Goal: Task Accomplishment & Management: Manage account settings

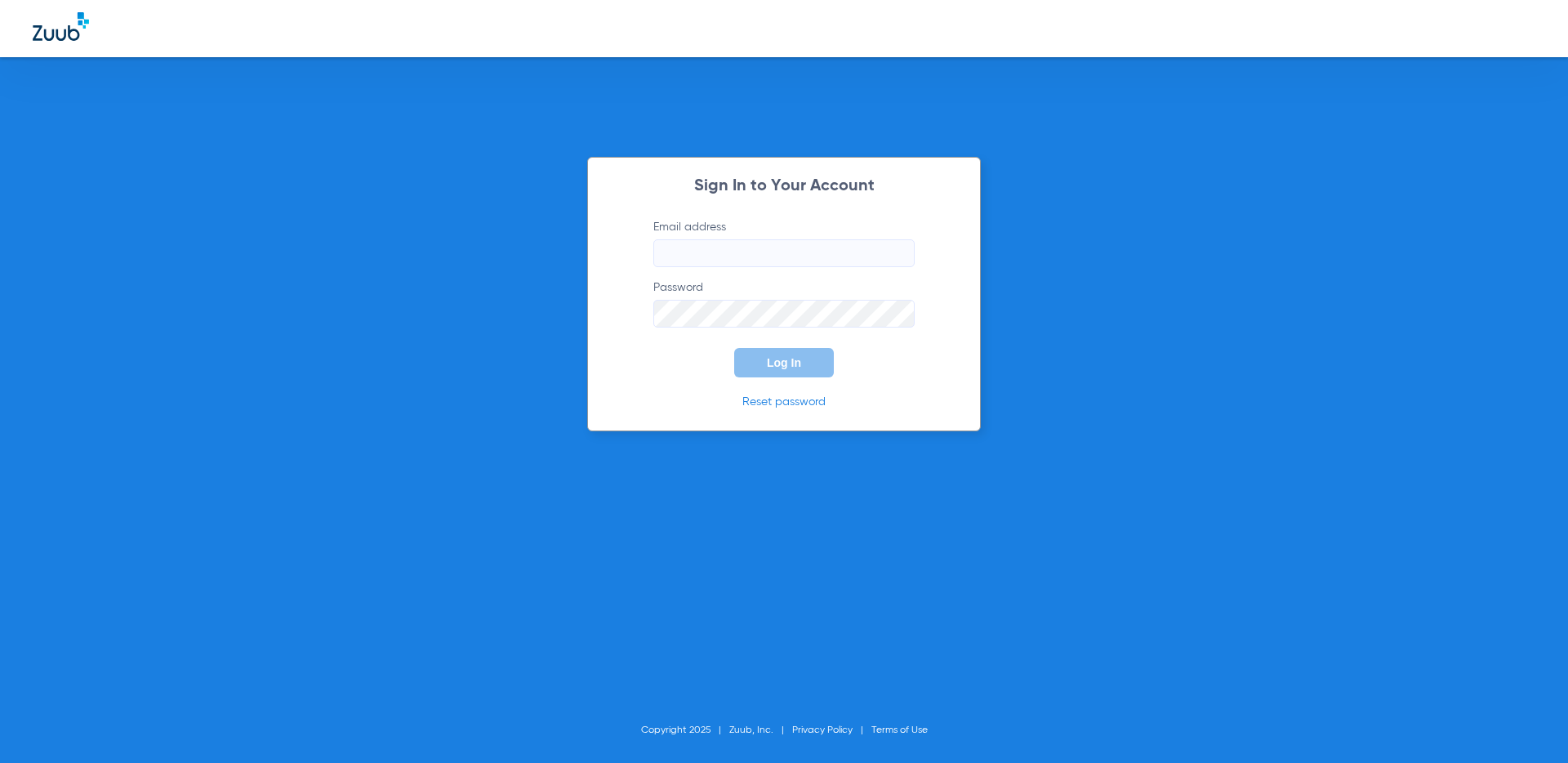
type input "marie+beta@zuub.com"
click at [775, 371] on button "Log In" at bounding box center [784, 363] width 100 height 29
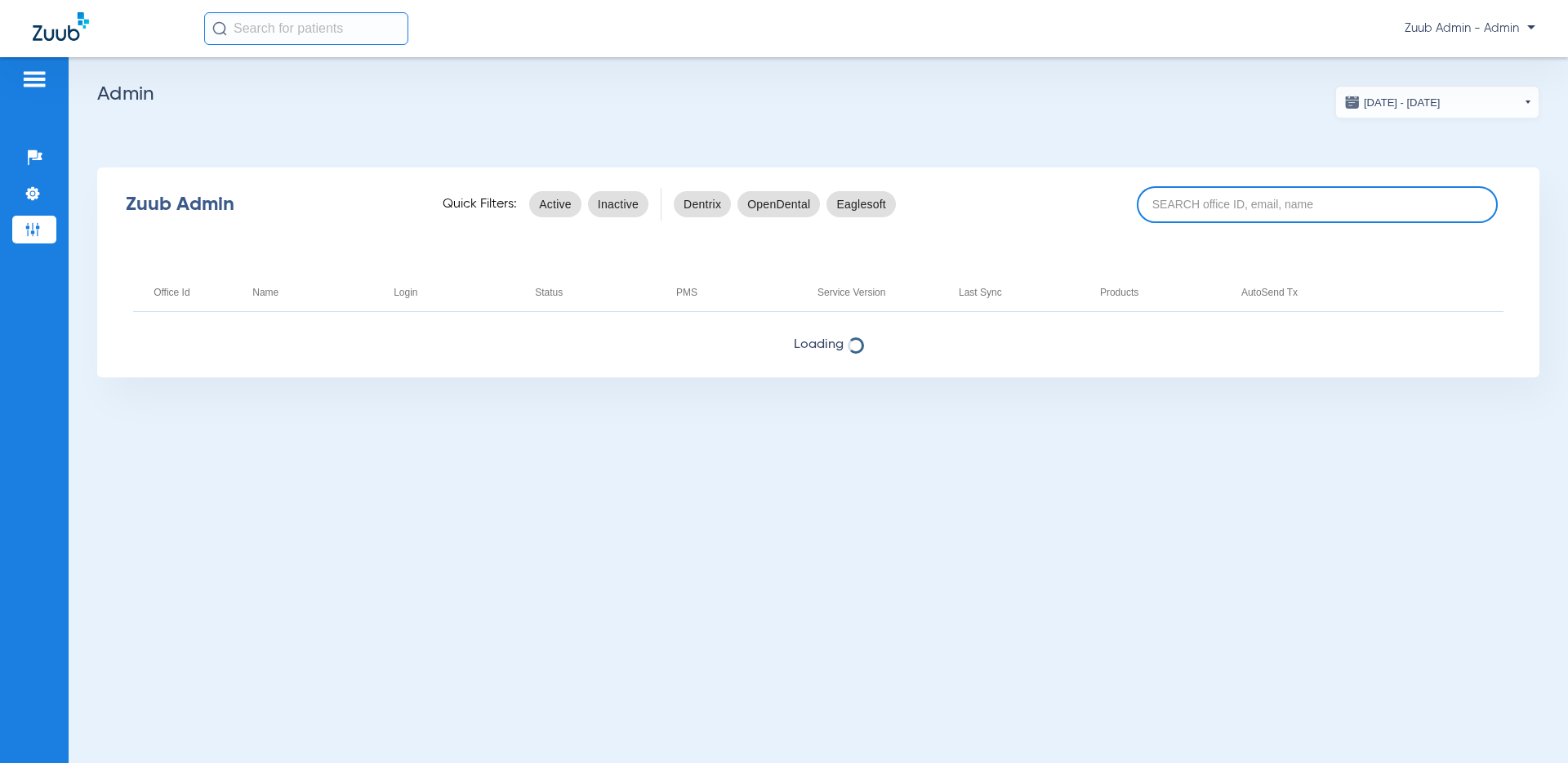
click at [1209, 197] on input at bounding box center [1316, 205] width 361 height 36
paste input "17006948"
type input "17006948"
click at [1285, 205] on input at bounding box center [1316, 205] width 361 height 36
paste input "17006948"
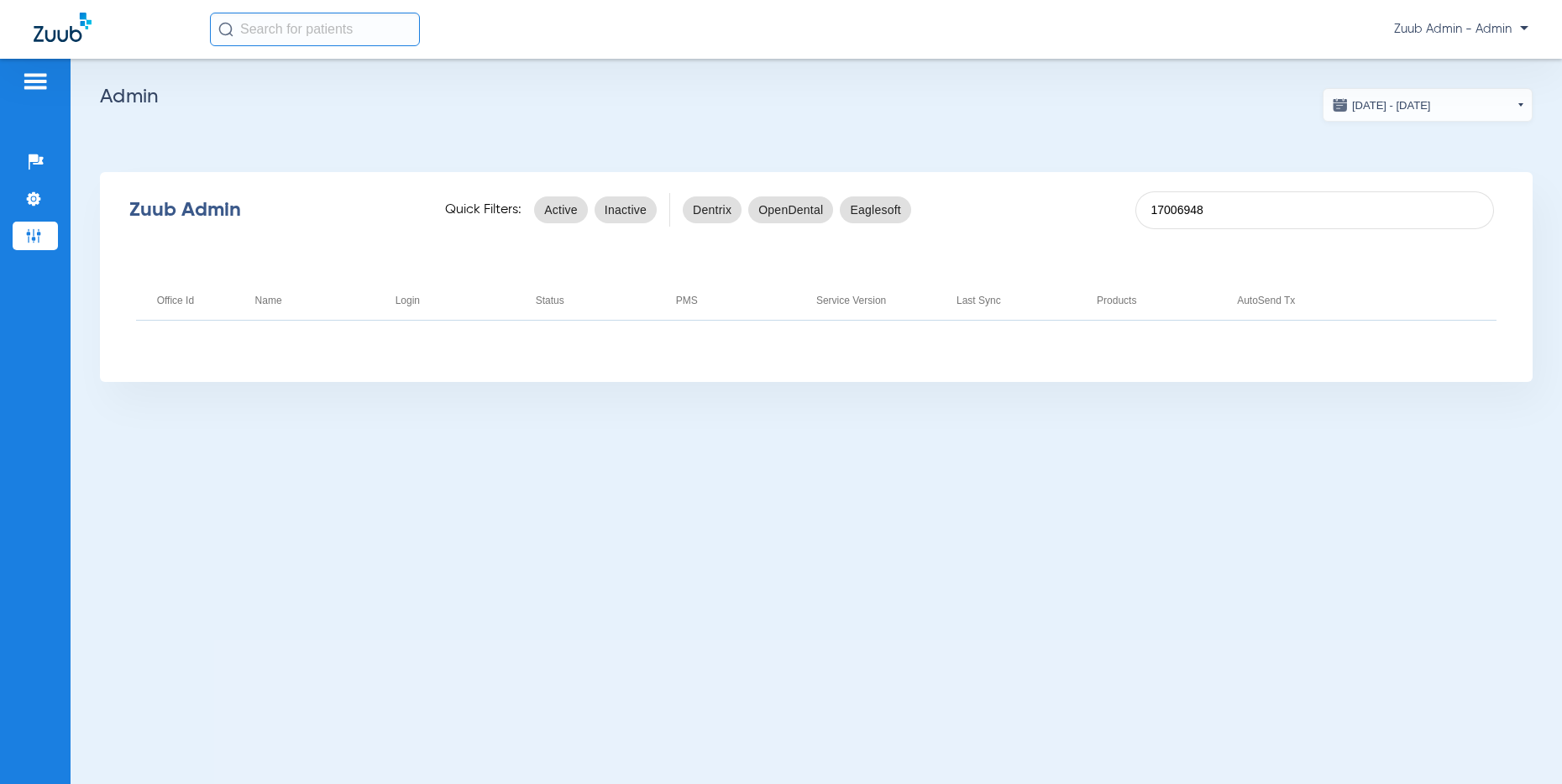
drag, startPoint x: 1218, startPoint y: 207, endPoint x: 1098, endPoint y: 201, distance: 120.1
click at [1098, 201] on div "Zuub Admin Quick Filters: Active Inactive Dentrix OpenDental Eaglesoft 17006948" at bounding box center [816, 210] width 1433 height 67
paste input "5624"
type input "17005624"
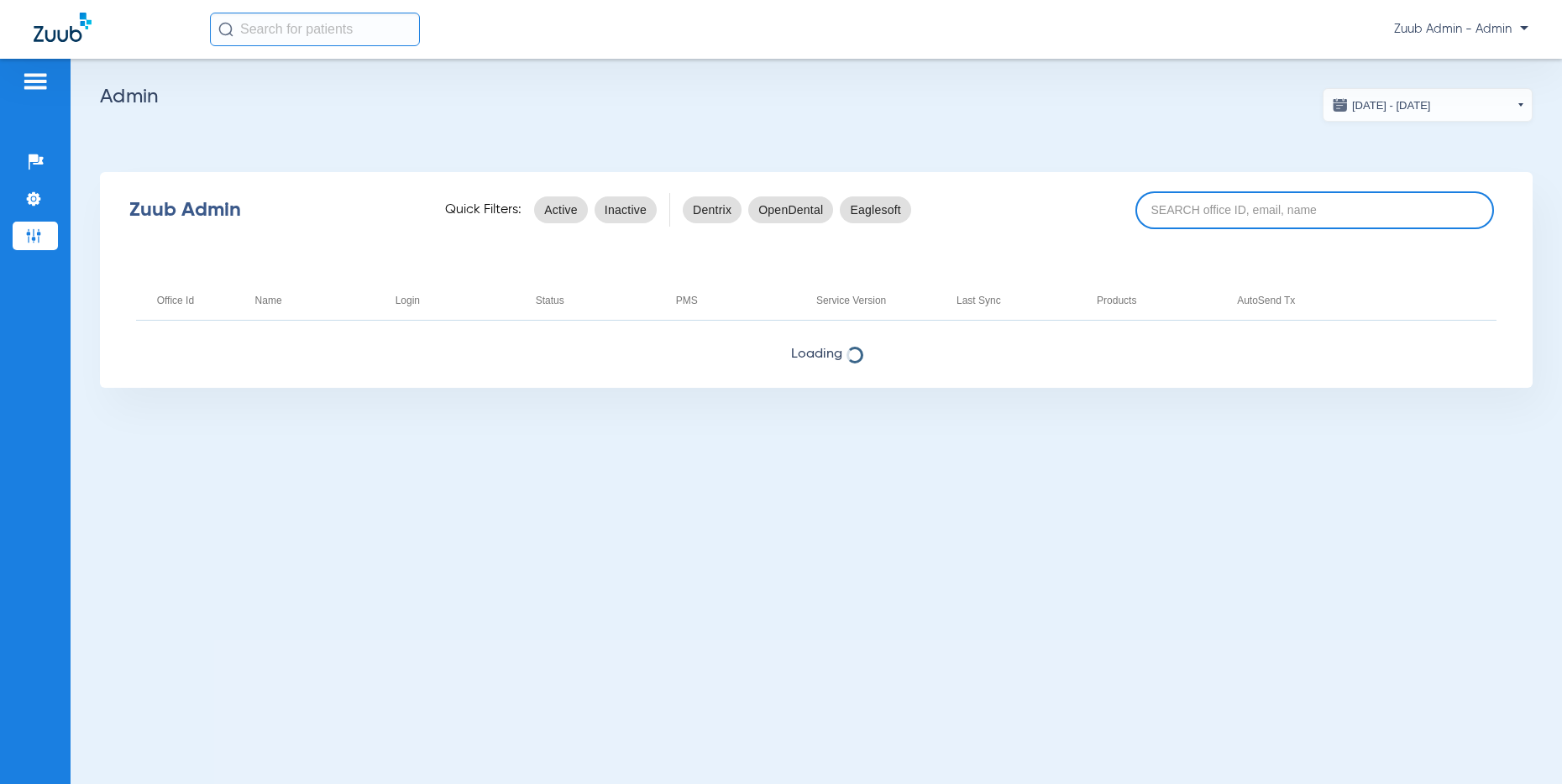
click at [1195, 213] on input at bounding box center [1315, 210] width 359 height 37
paste input "17005624"
type input "17005624"
click at [1476, 21] on span "Zuub Admin - Admin" at bounding box center [1461, 29] width 135 height 17
click at [1463, 54] on span "Log out" at bounding box center [1480, 59] width 65 height 12
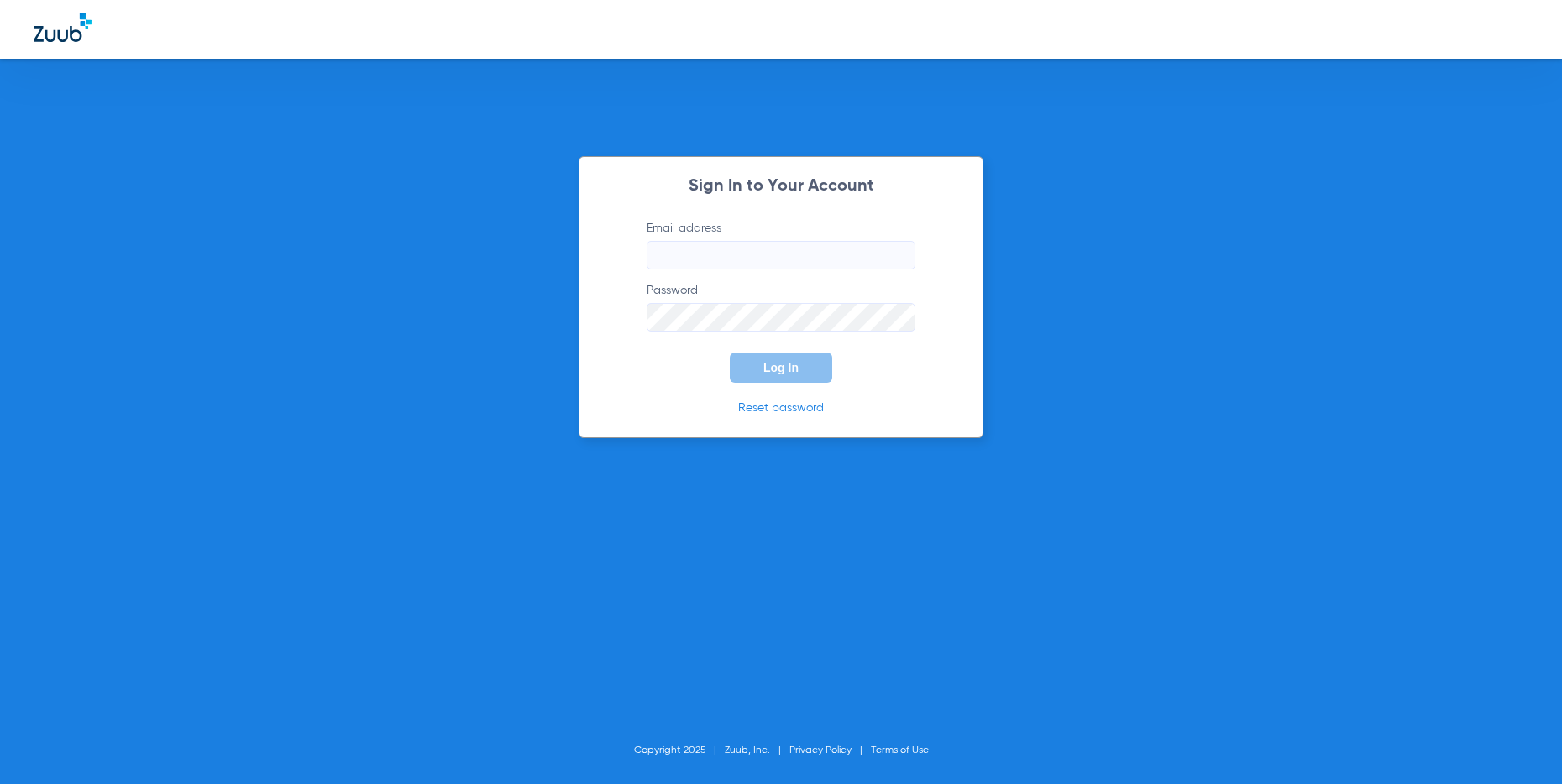
type input "[PERSON_NAME][EMAIL_ADDRESS][DOMAIN_NAME]"
click at [785, 367] on span "Log In" at bounding box center [781, 367] width 36 height 13
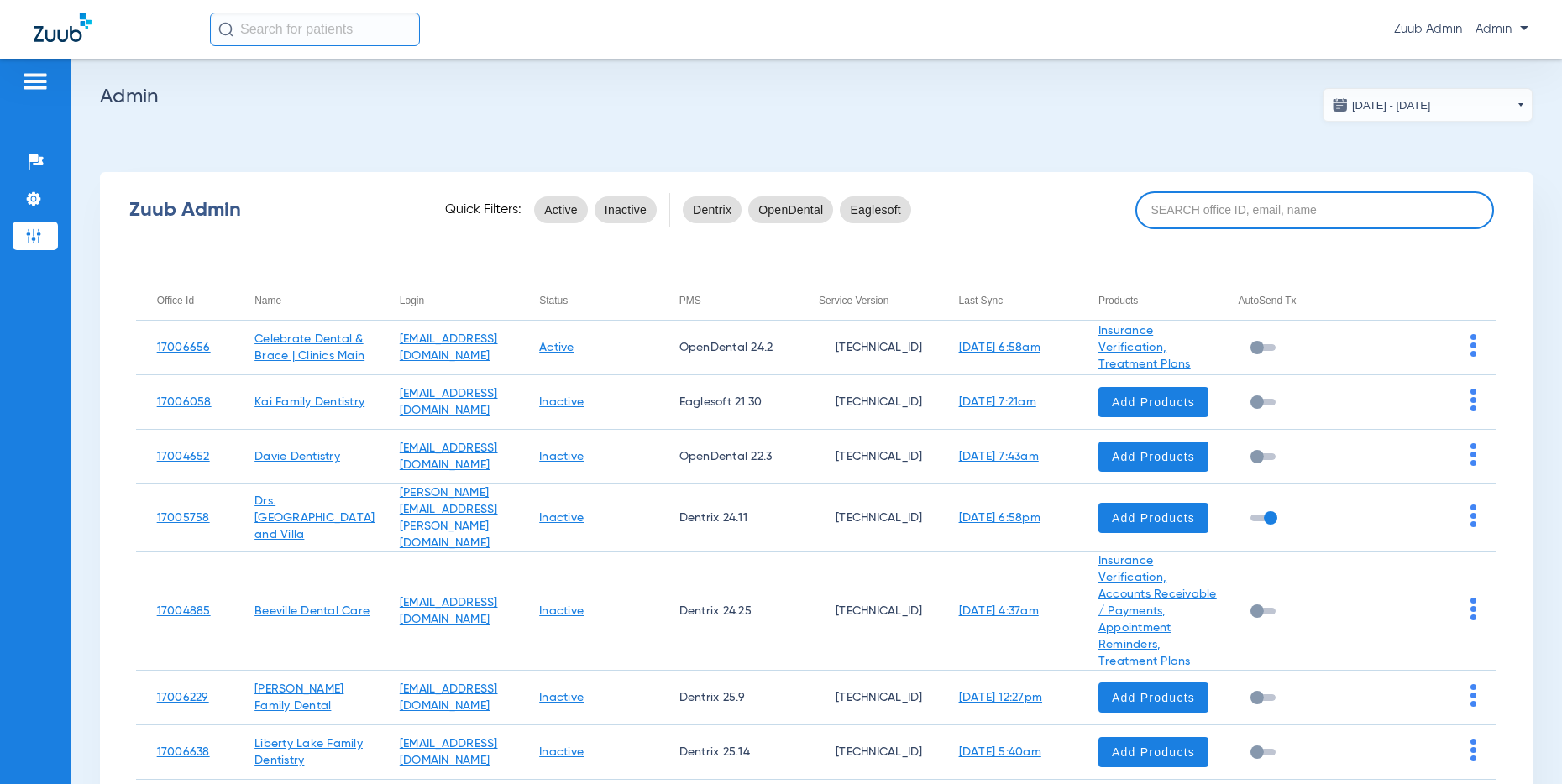
click at [1352, 207] on input at bounding box center [1315, 210] width 359 height 37
paste input "17005624"
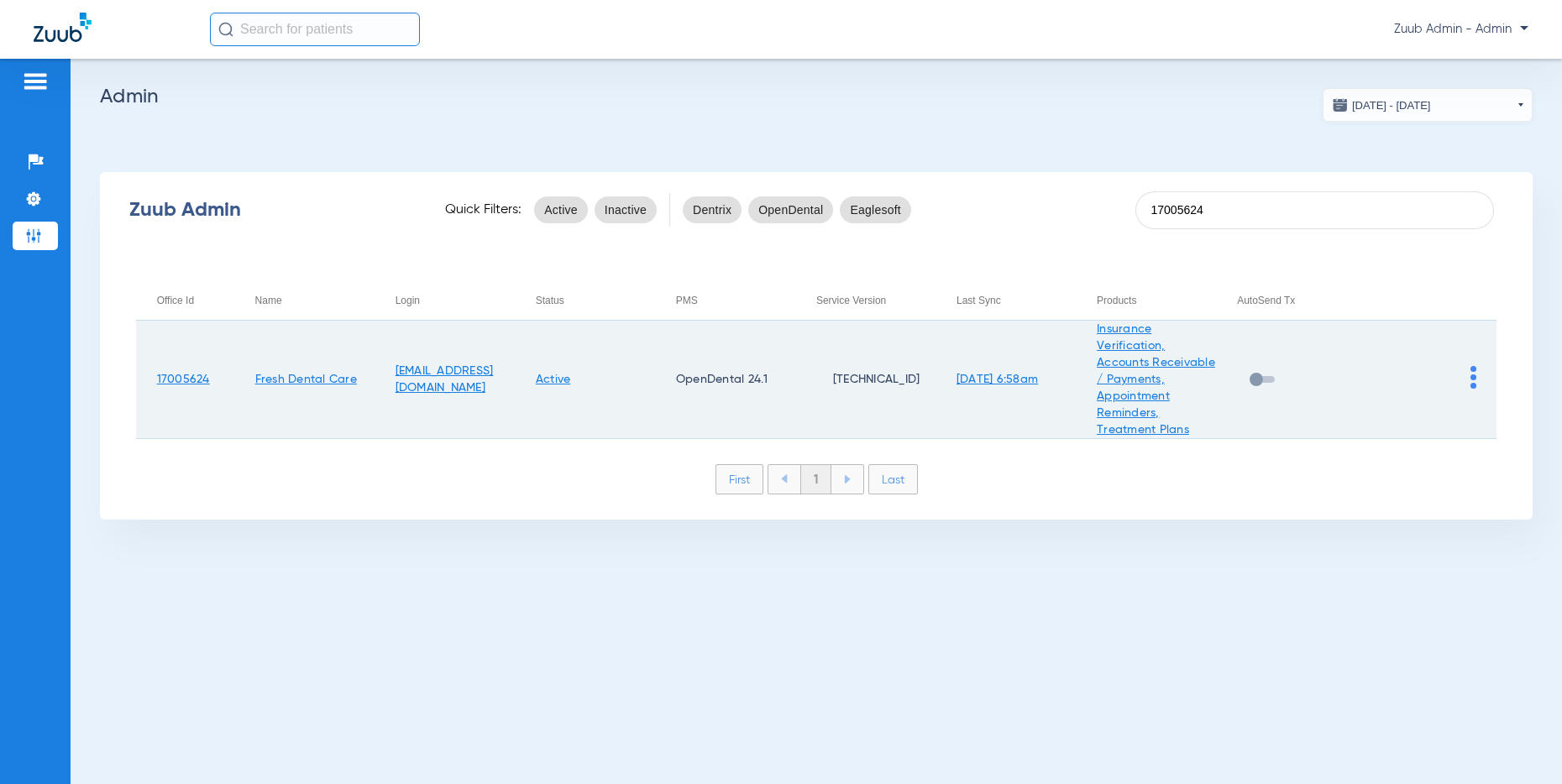
type input "17005624"
click at [1473, 374] on img at bounding box center [1473, 378] width 6 height 22
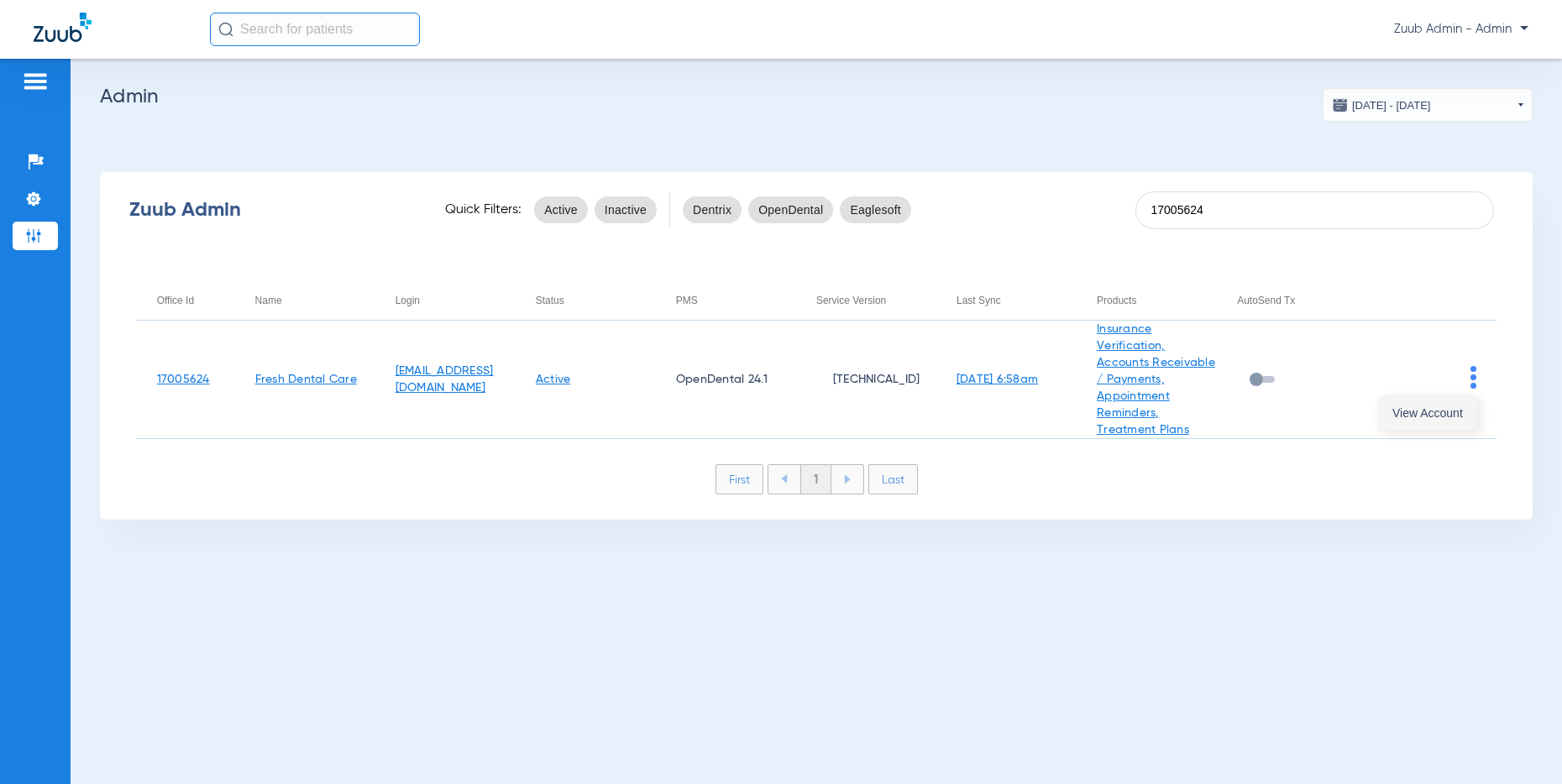
click at [1442, 417] on span "View Account" at bounding box center [1426, 413] width 70 height 12
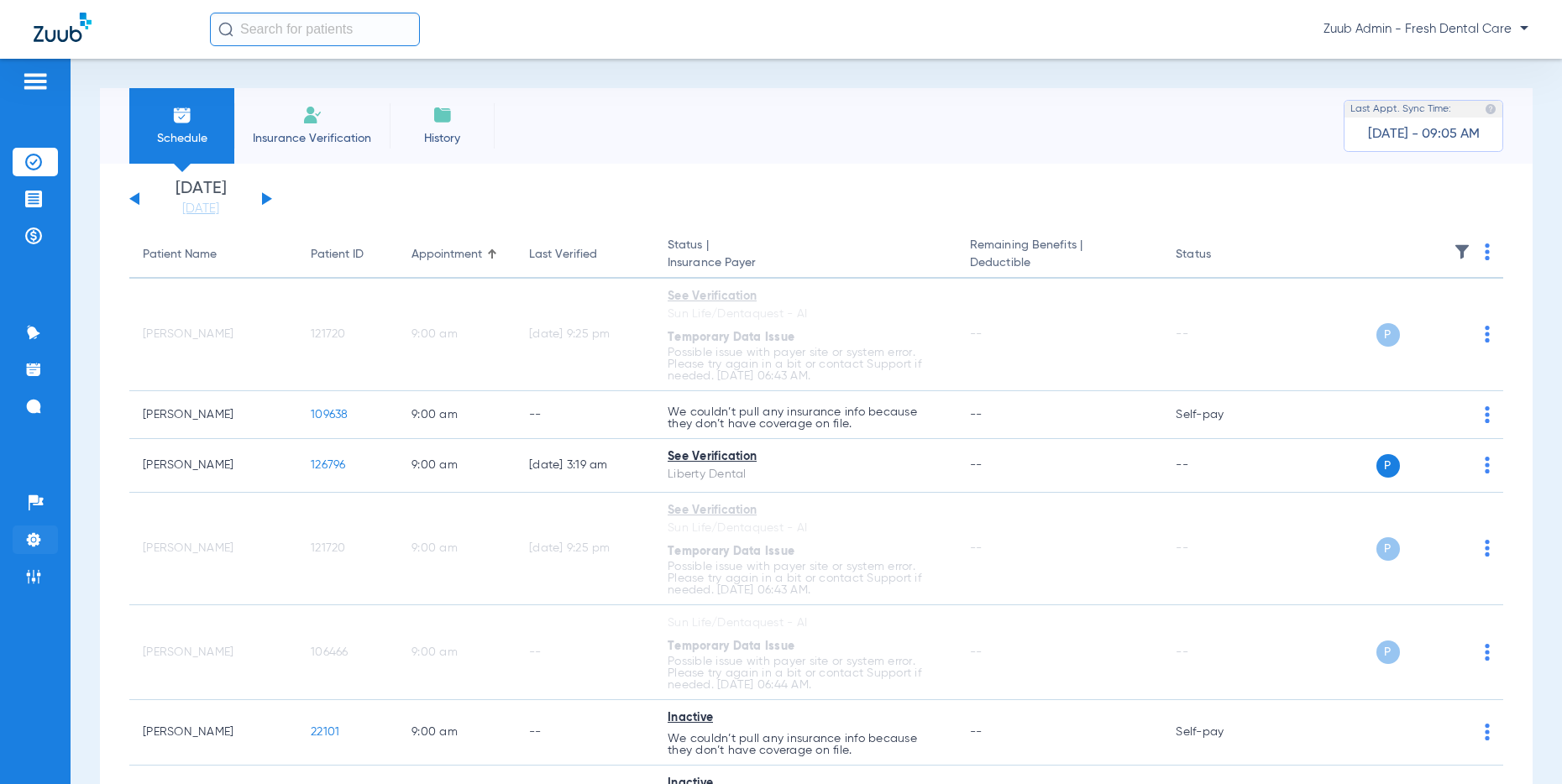
click at [37, 540] on img at bounding box center [34, 540] width 17 height 17
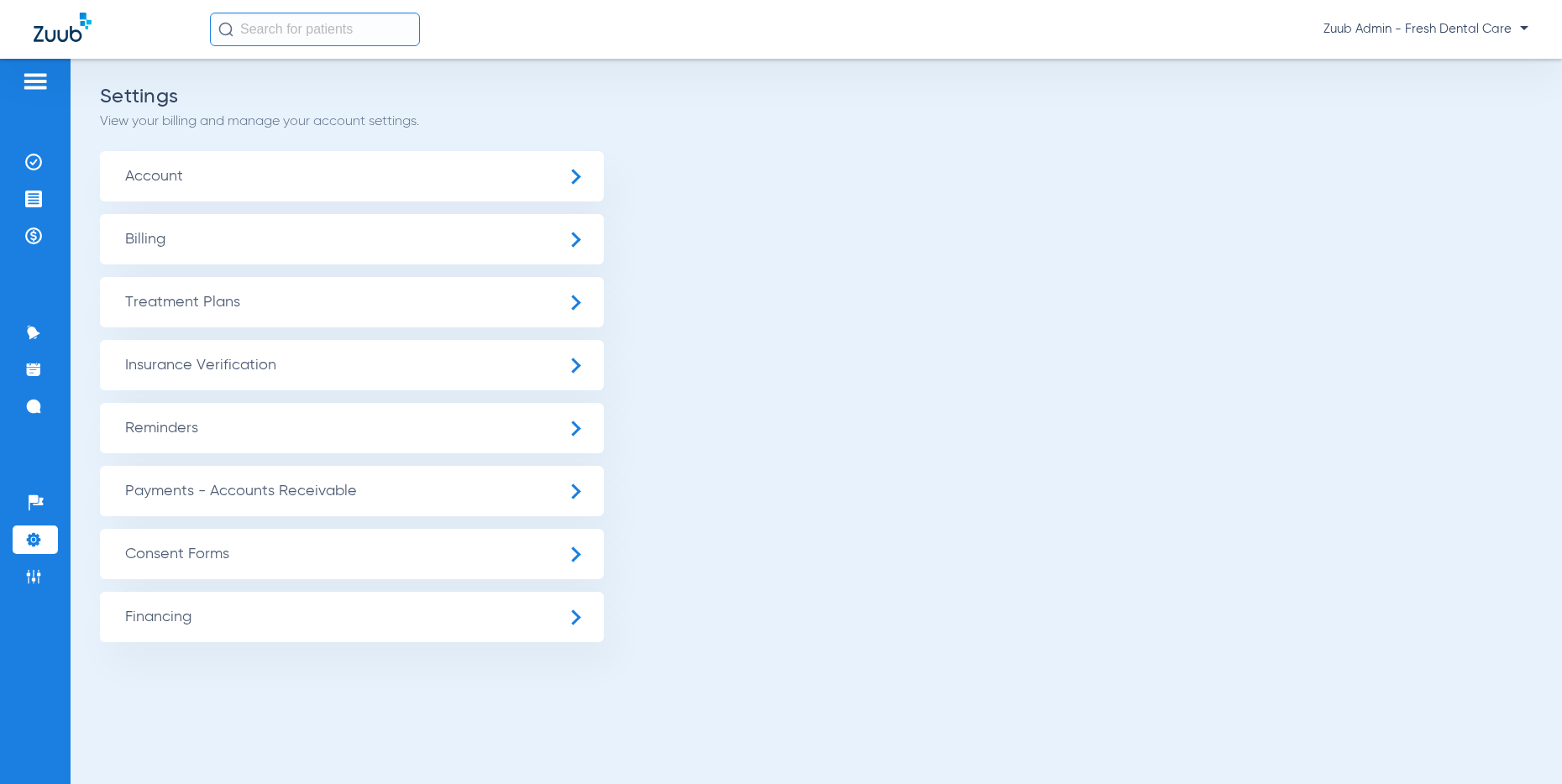
click at [283, 357] on span "Insurance Verification" at bounding box center [351, 365] width 504 height 50
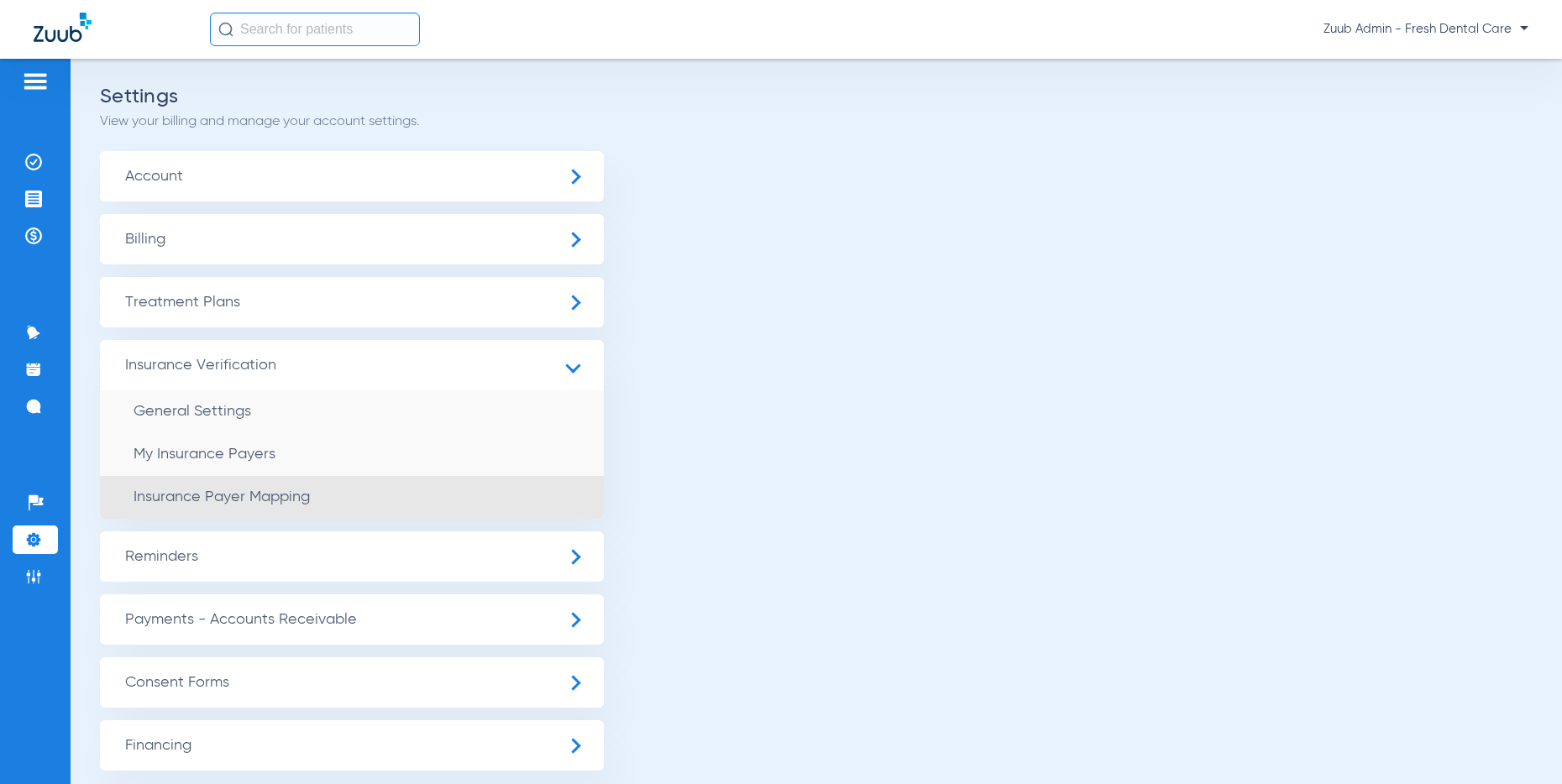
click at [284, 499] on span "Insurance Payer Mapping" at bounding box center [222, 497] width 177 height 15
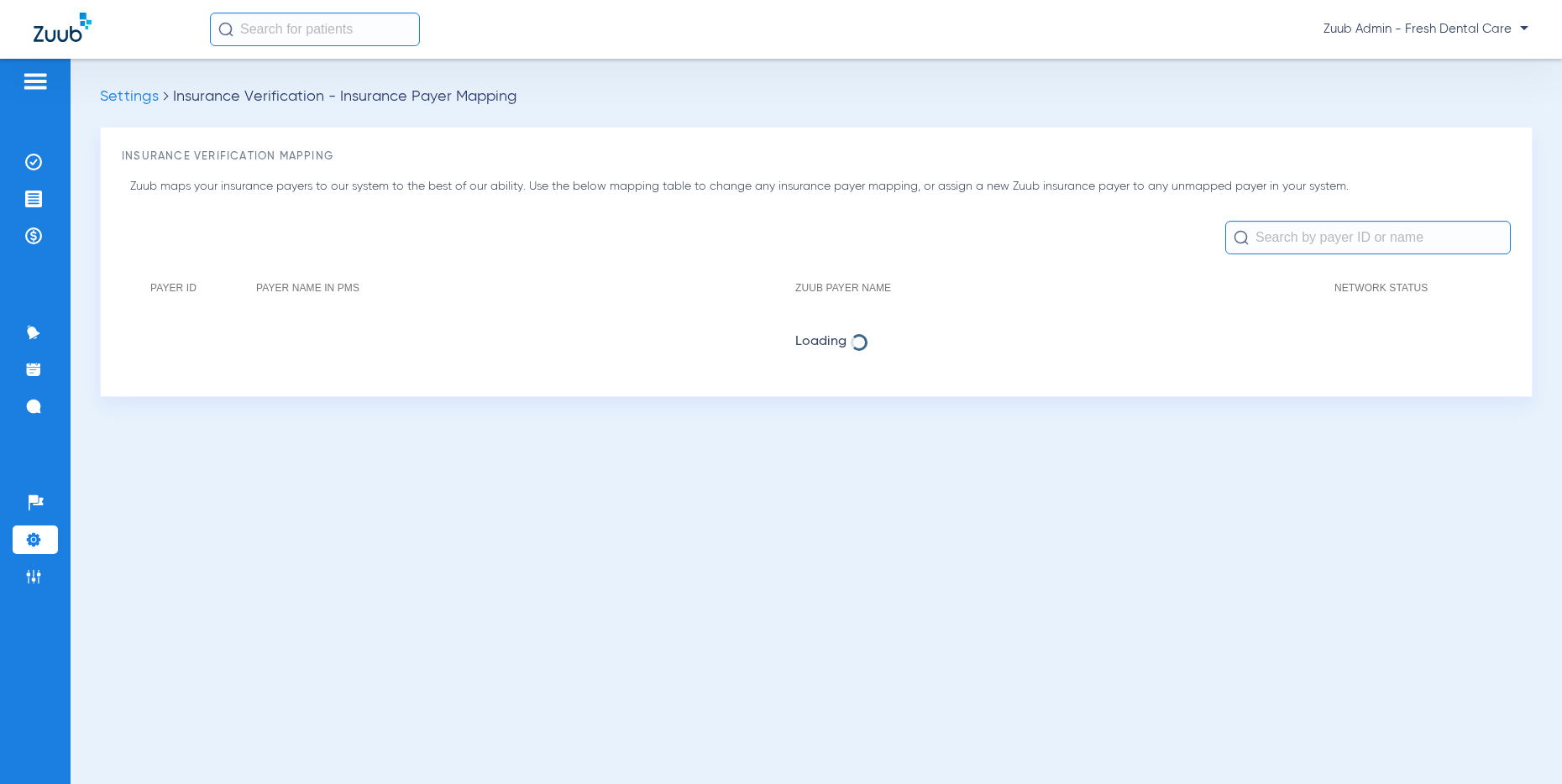
click at [37, 526] on li "Settings" at bounding box center [35, 539] width 46 height 29
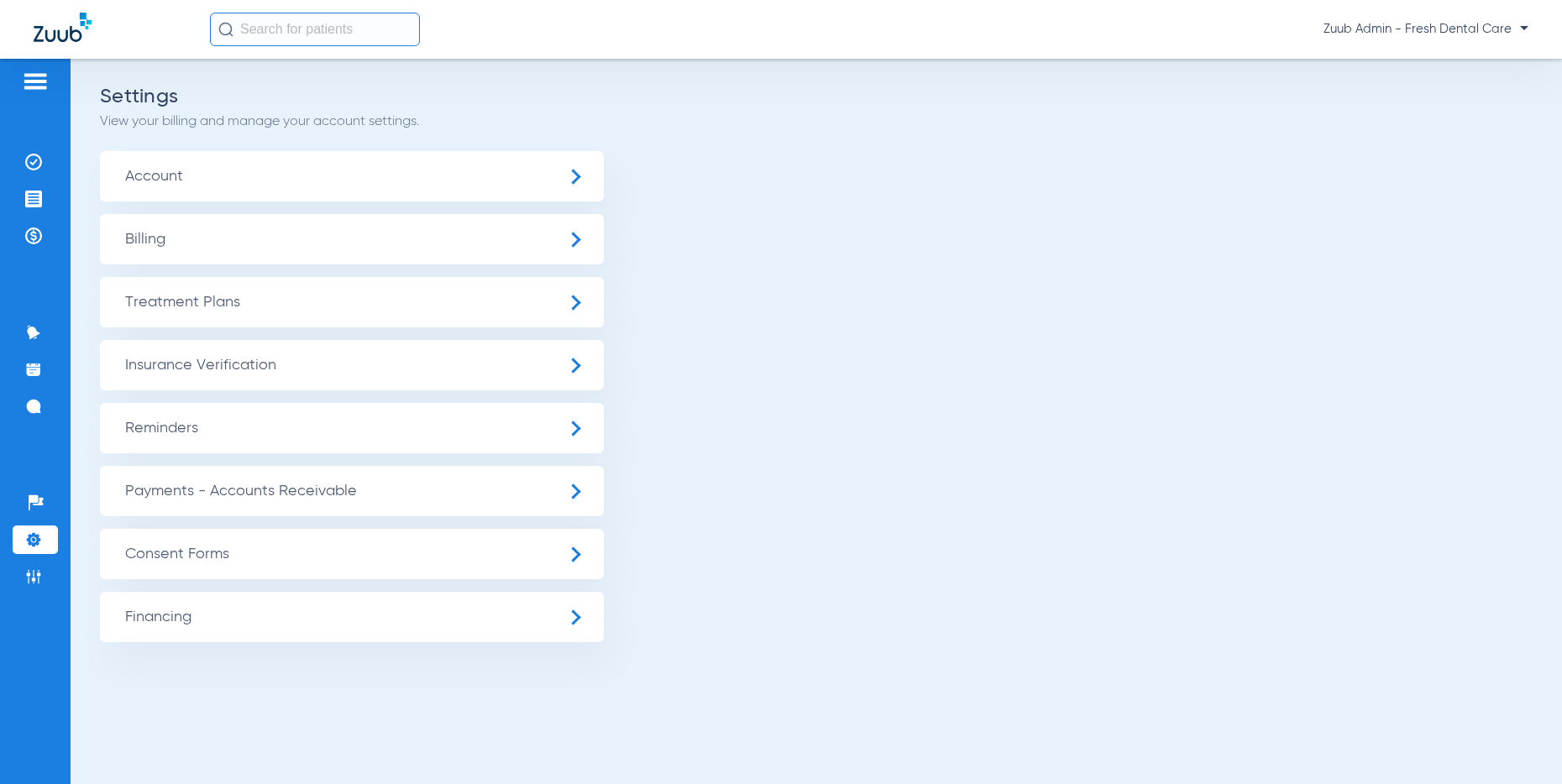
click at [196, 364] on span "Insurance Verification" at bounding box center [351, 365] width 504 height 50
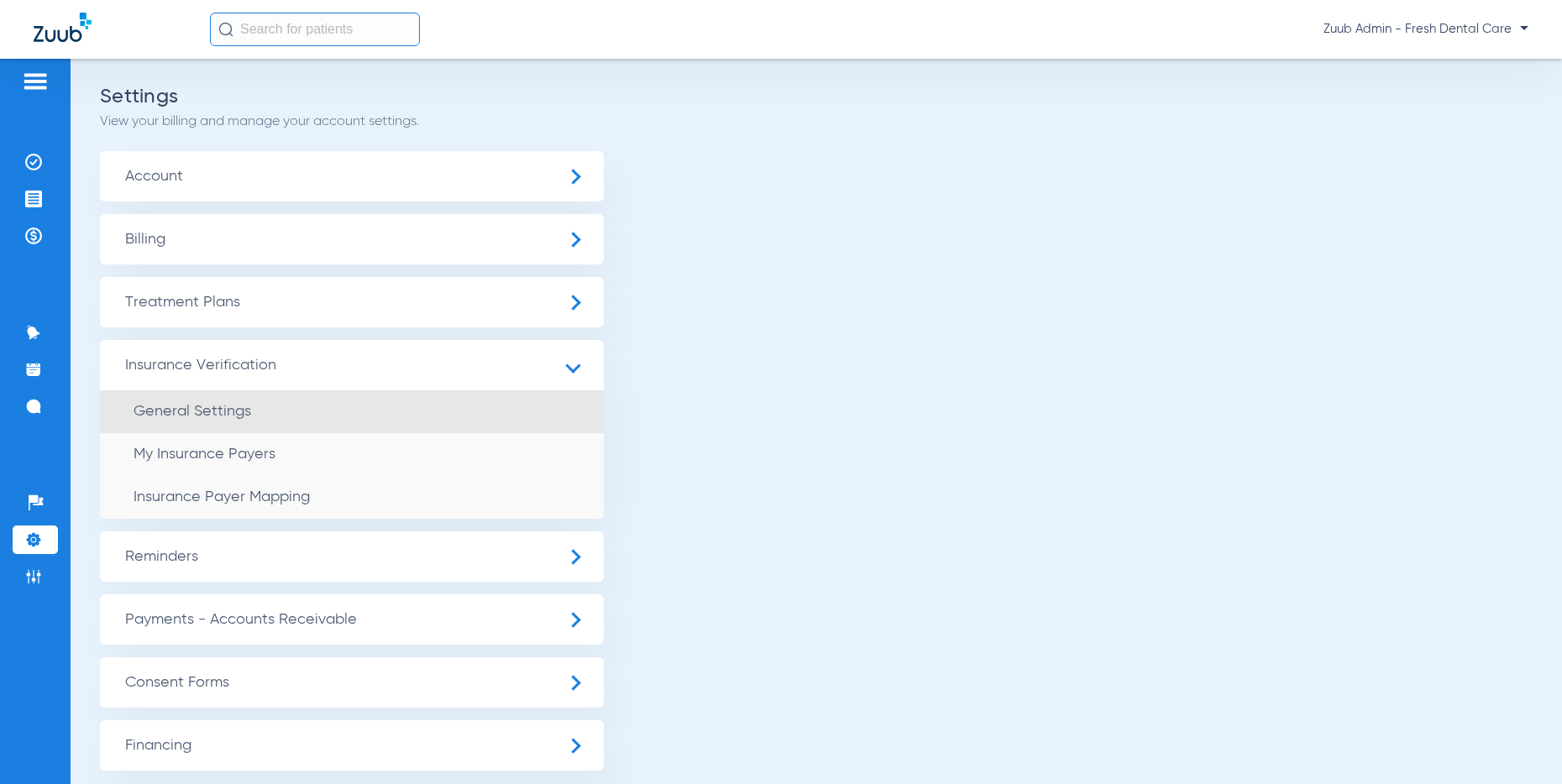
click at [205, 415] on span "General Settings" at bounding box center [193, 411] width 118 height 15
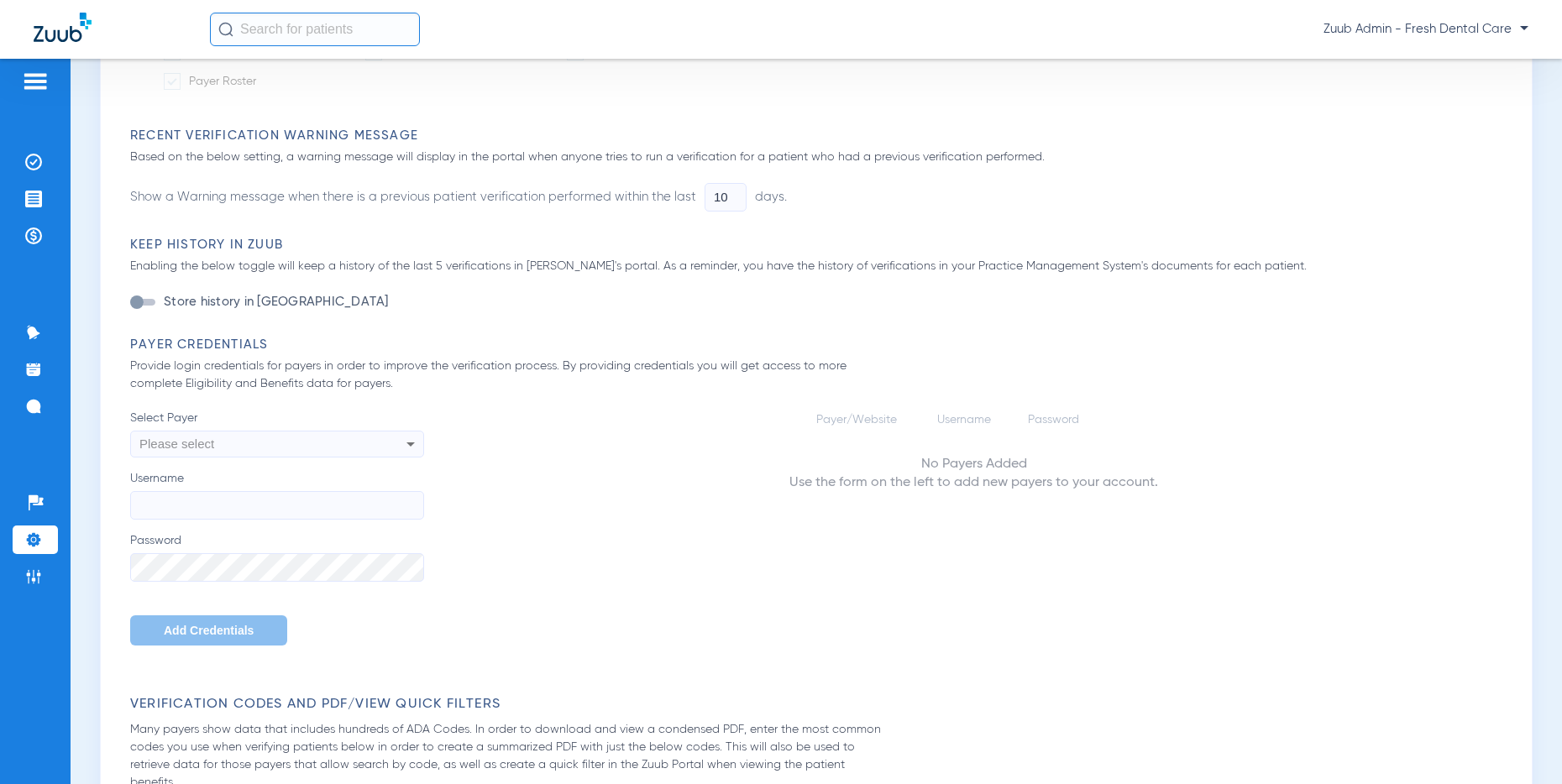
scroll to position [789, 0]
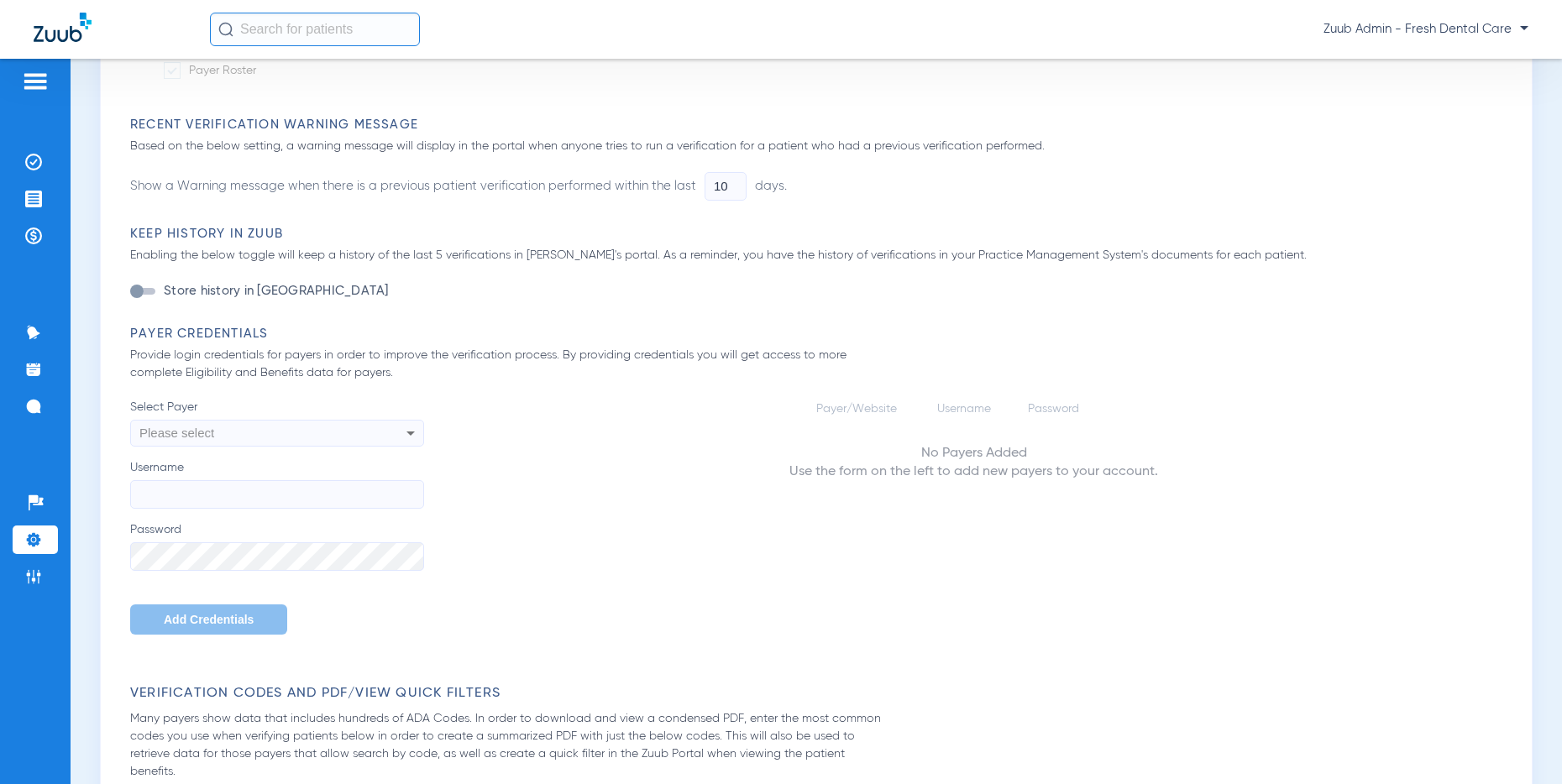
click at [393, 441] on div "Please select" at bounding box center [277, 433] width 293 height 29
click at [270, 472] on input "dropdown search" at bounding box center [278, 464] width 294 height 35
click at [731, 575] on div at bounding box center [781, 392] width 1562 height 784
click at [408, 434] on icon at bounding box center [410, 434] width 21 height 21
